Goal: Task Accomplishment & Management: Manage account settings

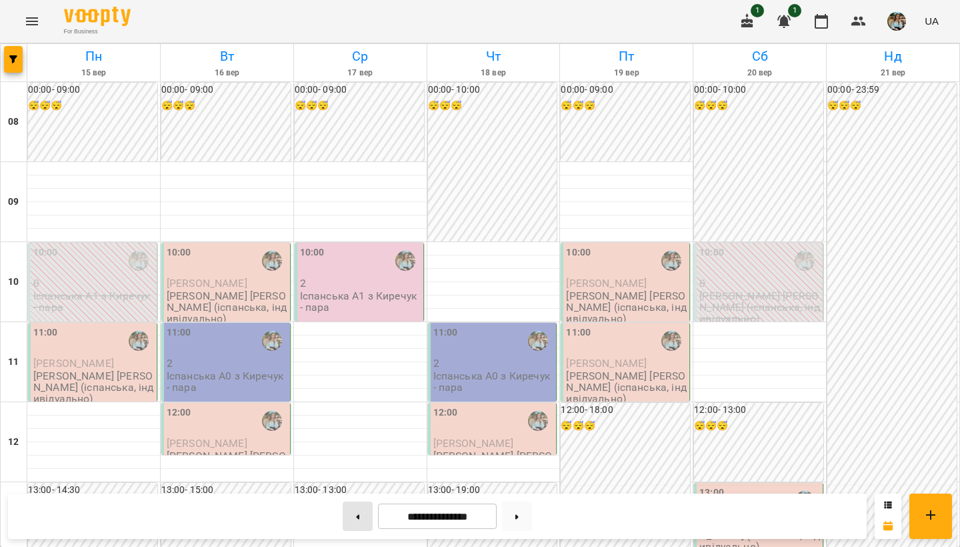
click at [356, 520] on button at bounding box center [358, 515] width 30 height 29
type input "**********"
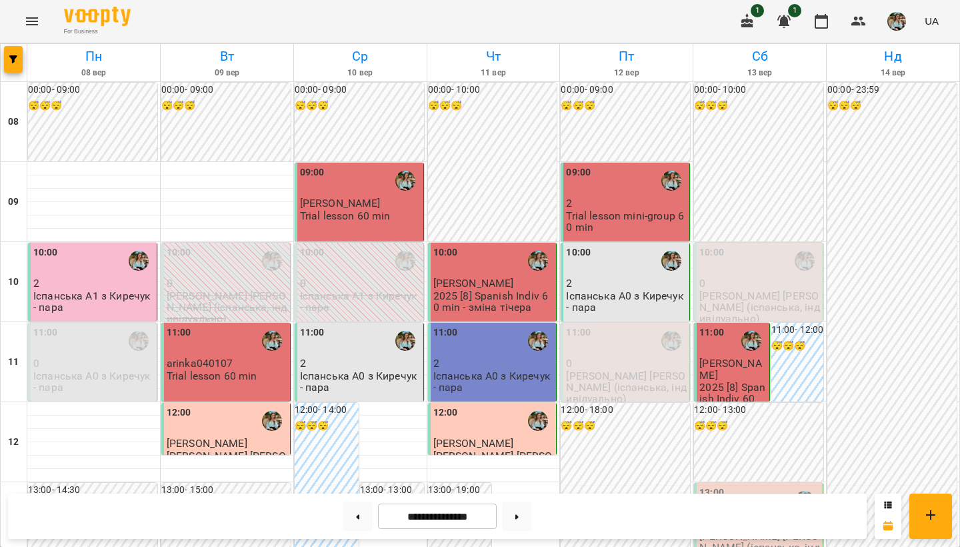
scroll to position [261, 0]
click at [735, 517] on span "[PERSON_NAME]" at bounding box center [740, 523] width 81 height 13
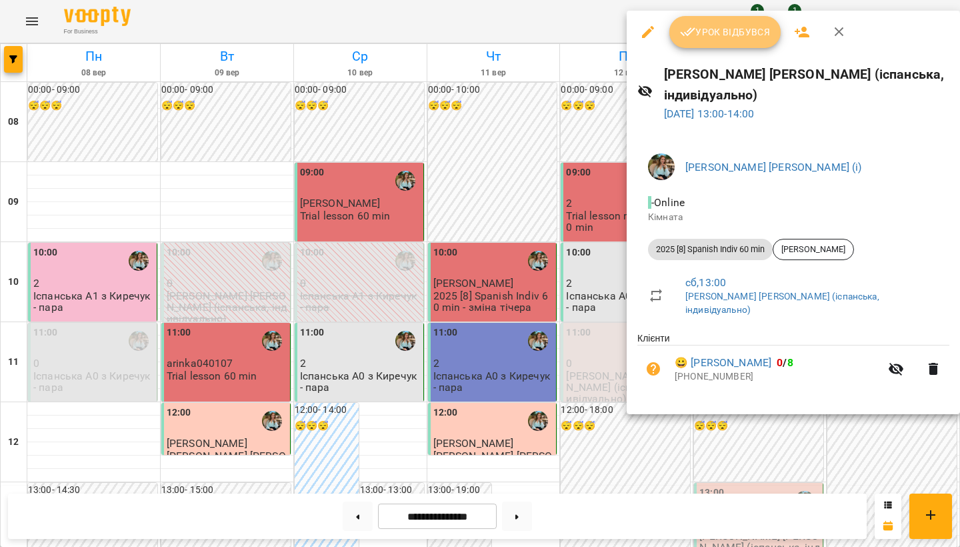
click at [706, 35] on span "Урок відбувся" at bounding box center [725, 32] width 91 height 16
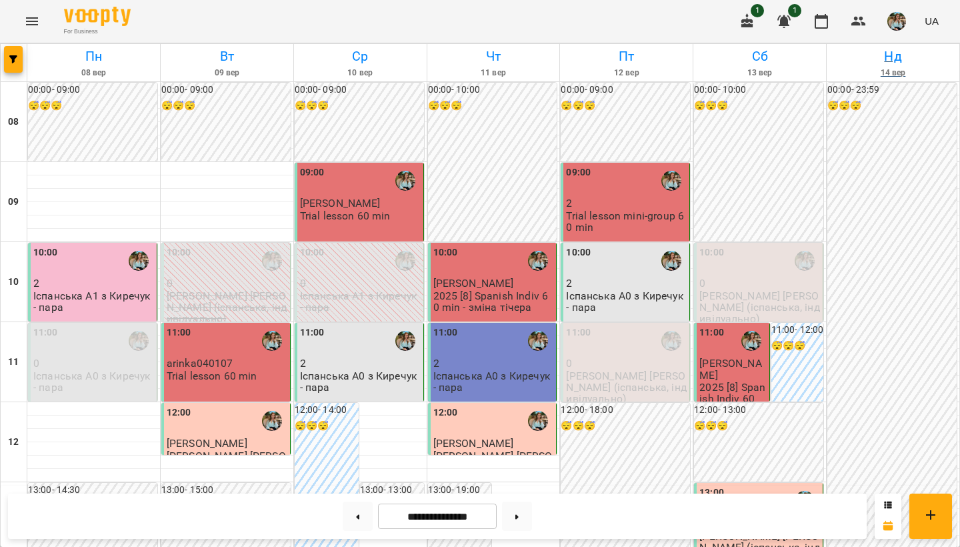
scroll to position [544, 0]
click at [902, 19] on img "button" at bounding box center [897, 21] width 19 height 19
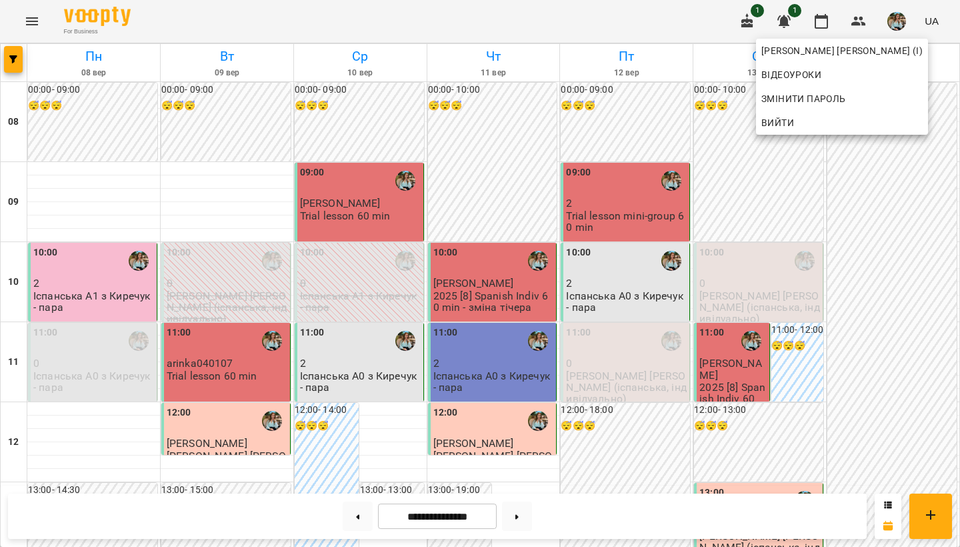
click at [890, 256] on div at bounding box center [480, 273] width 960 height 547
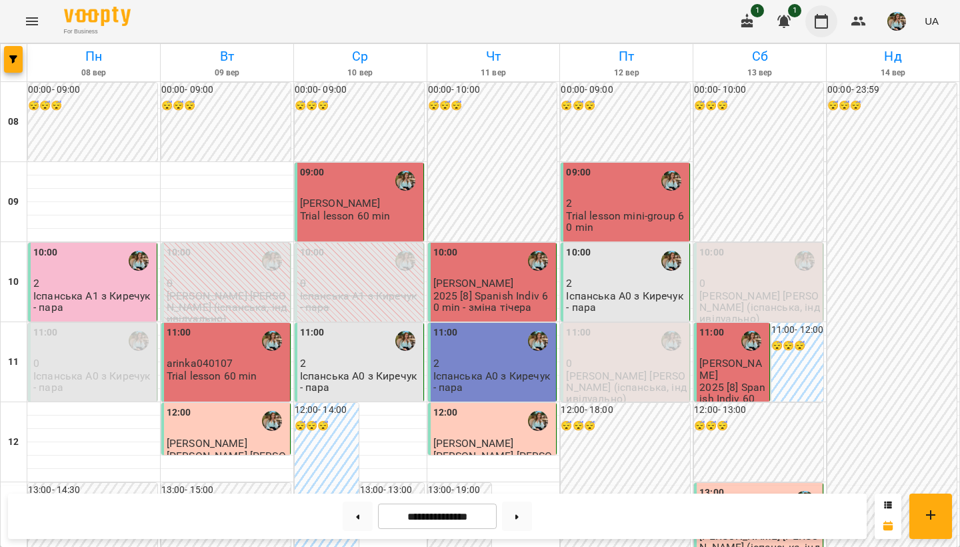
click at [826, 20] on icon "button" at bounding box center [822, 21] width 16 height 16
click at [899, 20] on img "button" at bounding box center [897, 21] width 19 height 19
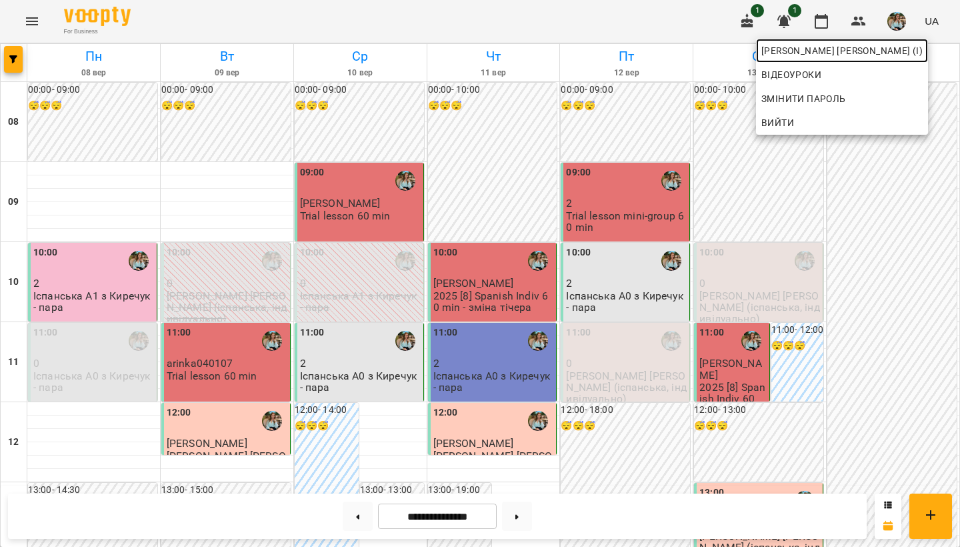
click at [872, 57] on span "[PERSON_NAME] [PERSON_NAME] (і)" at bounding box center [842, 51] width 161 height 16
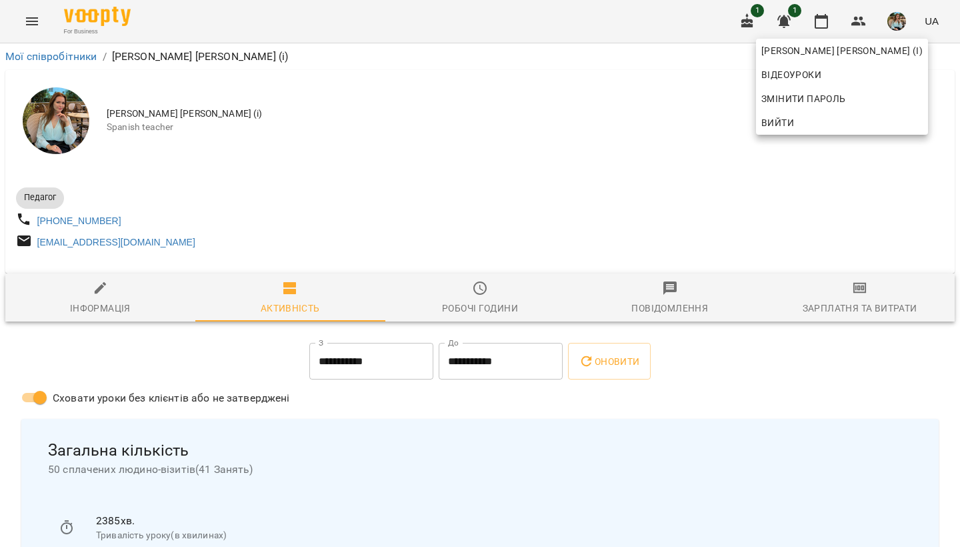
click at [363, 208] on div at bounding box center [480, 273] width 960 height 547
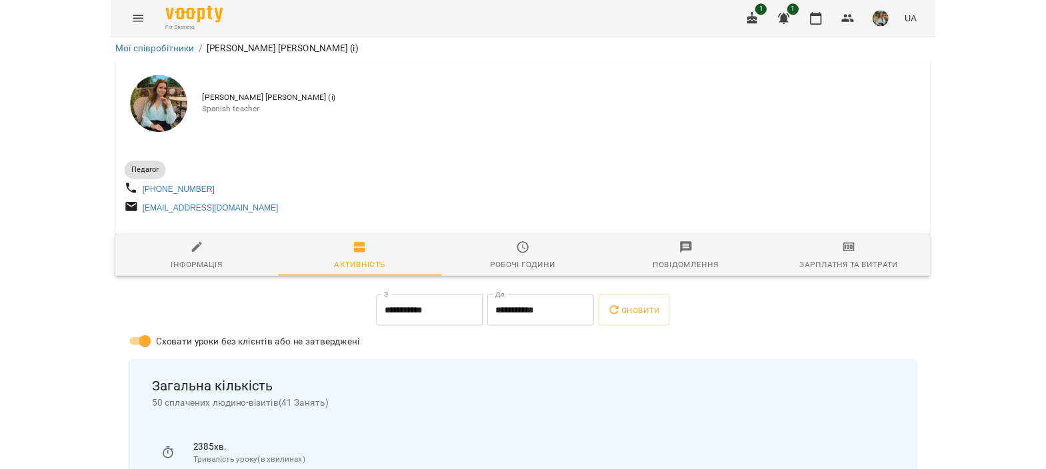
scroll to position [133, 0]
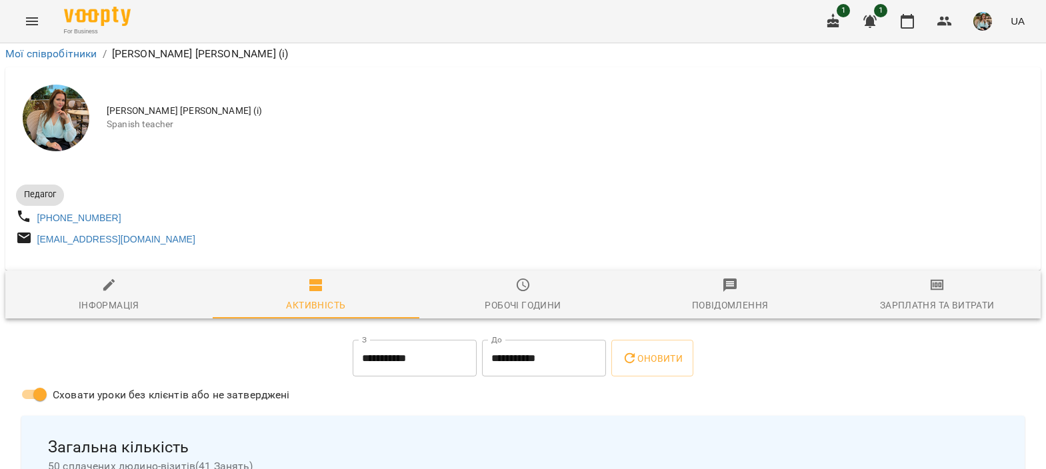
click at [558, 177] on div "Педагог [PHONE_NUMBER] [EMAIL_ADDRESS][DOMAIN_NAME]" at bounding box center [523, 214] width 1020 height 75
